Goal: Task Accomplishment & Management: Use online tool/utility

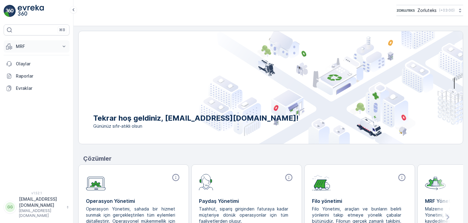
click at [31, 45] on p "MRF" at bounding box center [36, 46] width 41 height 6
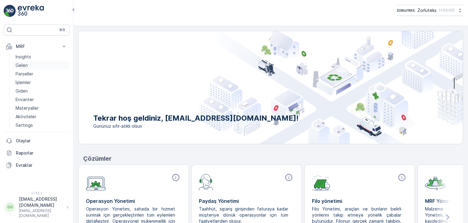
click at [35, 65] on link "Gelen" at bounding box center [41, 65] width 56 height 9
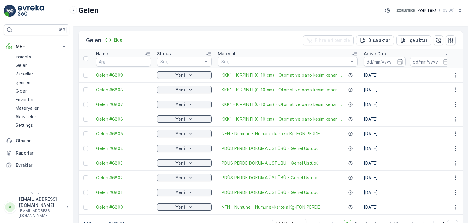
click at [89, 74] on div at bounding box center [87, 75] width 6 height 5
click at [84, 73] on input "checkbox" at bounding box center [84, 73] width 0 height 0
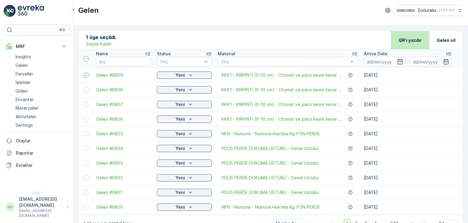
click at [410, 41] on p "QR'ı yazdır" at bounding box center [410, 40] width 23 height 6
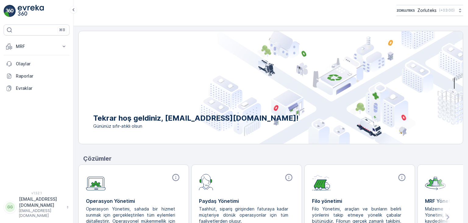
click at [33, 4] on div "⌘B MRF Insights Gelen Parseller İşlemler Giden Envanter Materyaller Aktiviteler…" at bounding box center [36, 111] width 73 height 223
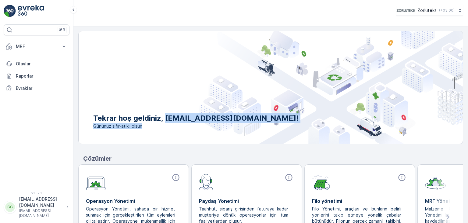
drag, startPoint x: 167, startPoint y: 120, endPoint x: 220, endPoint y: 127, distance: 52.9
click at [194, 126] on div "Tekrar hoş geldiniz, Gokce.Nizam@defnetekstil.com! Gününüz sıfır-atıklı olsun" at bounding box center [189, 121] width 220 height 16
click at [223, 127] on span "Gününüz sıfır-atıklı olsun" at bounding box center [195, 126] width 205 height 6
